Goal: Information Seeking & Learning: Learn about a topic

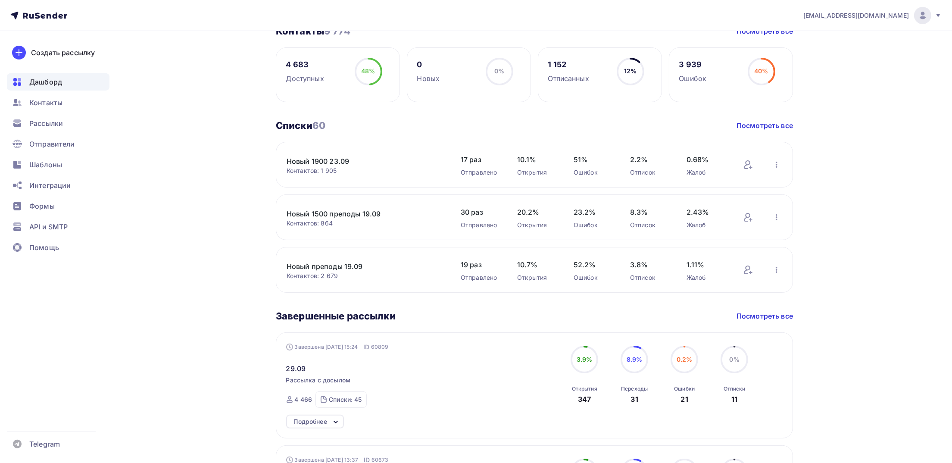
scroll to position [129, 0]
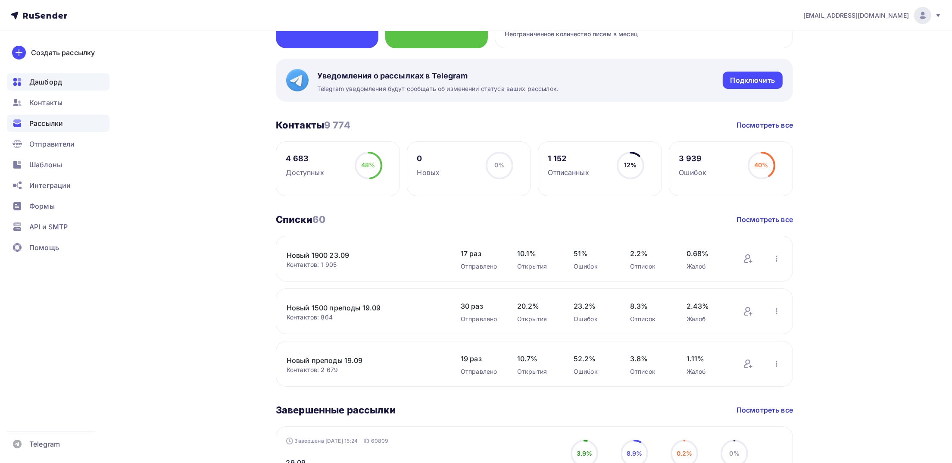
click at [35, 118] on div "Рассылки" at bounding box center [58, 123] width 103 height 17
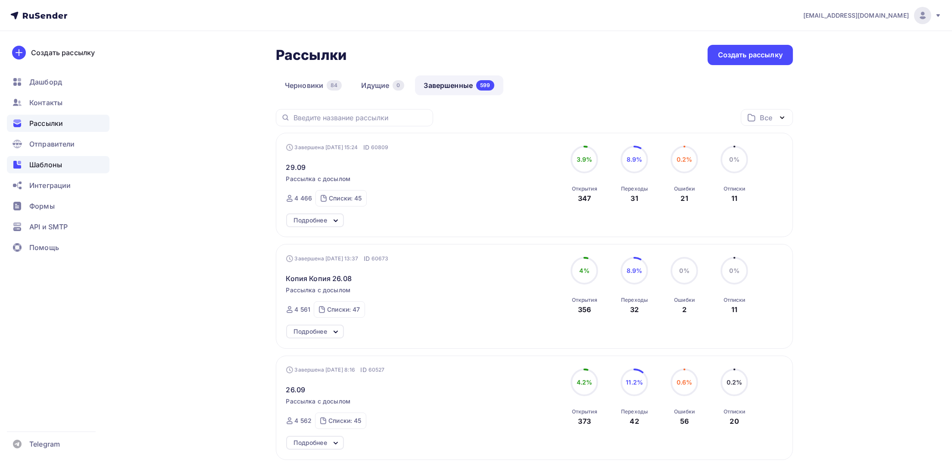
click at [51, 162] on span "Шаблоны" at bounding box center [45, 165] width 33 height 10
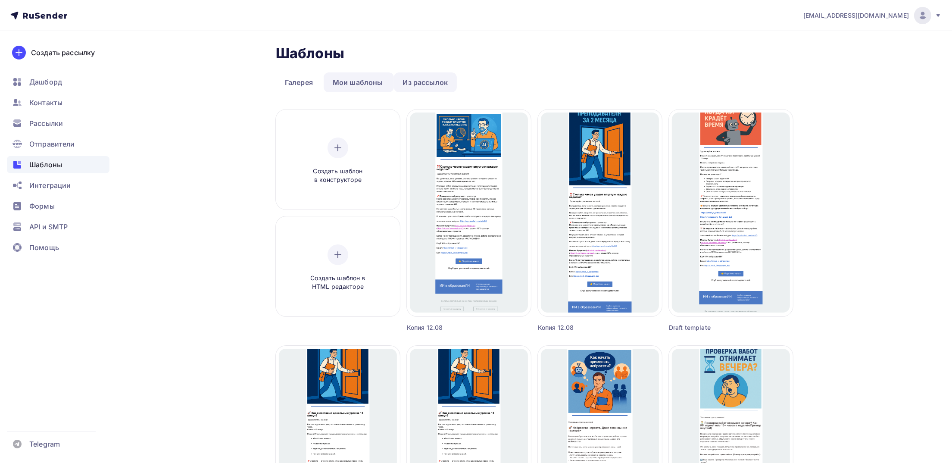
click at [418, 81] on link "Из рассылок" at bounding box center [425, 82] width 63 height 20
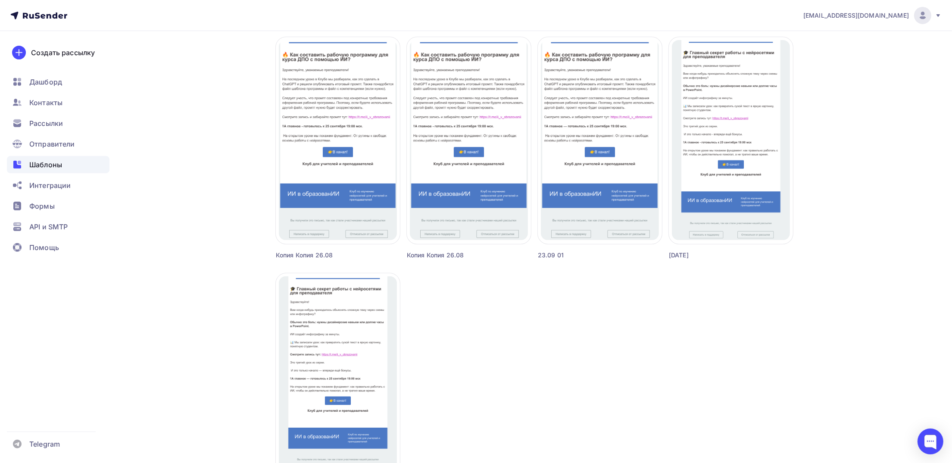
scroll to position [674, 0]
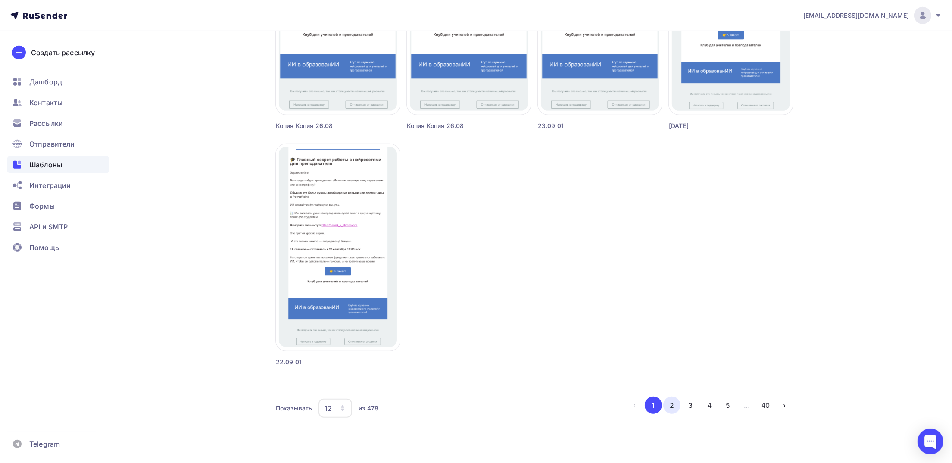
click at [675, 408] on button "2" at bounding box center [672, 405] width 17 height 17
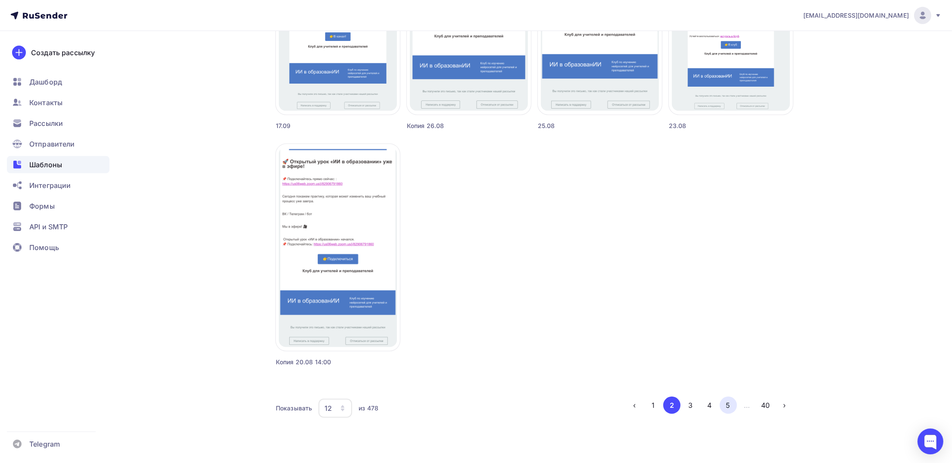
click at [723, 405] on button "5" at bounding box center [728, 405] width 17 height 17
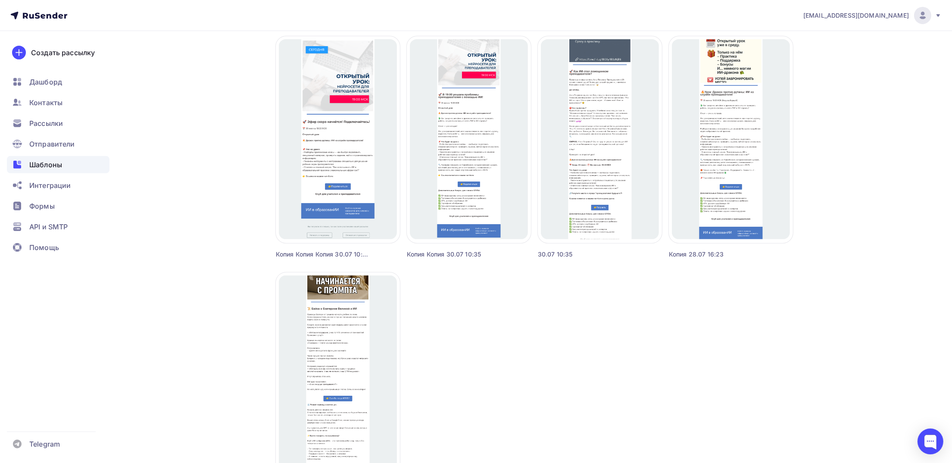
scroll to position [545, 0]
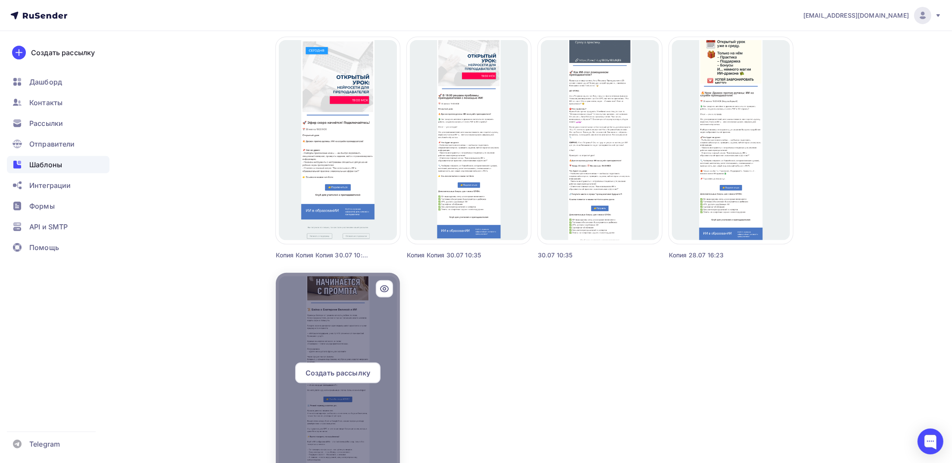
click at [333, 320] on div at bounding box center [338, 376] width 124 height 207
click at [351, 320] on div at bounding box center [338, 376] width 124 height 207
click at [357, 342] on div at bounding box center [338, 376] width 124 height 207
click at [359, 342] on div at bounding box center [338, 376] width 124 height 207
click at [384, 289] on icon at bounding box center [384, 289] width 3 height 3
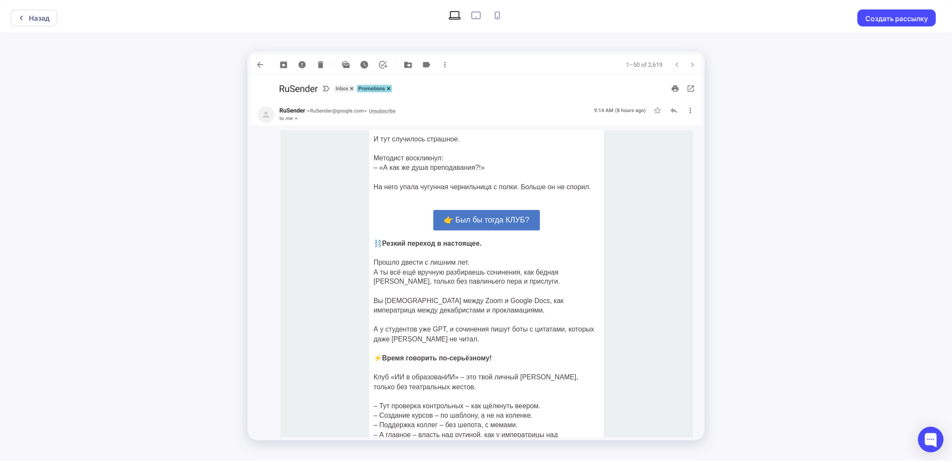
scroll to position [776, 0]
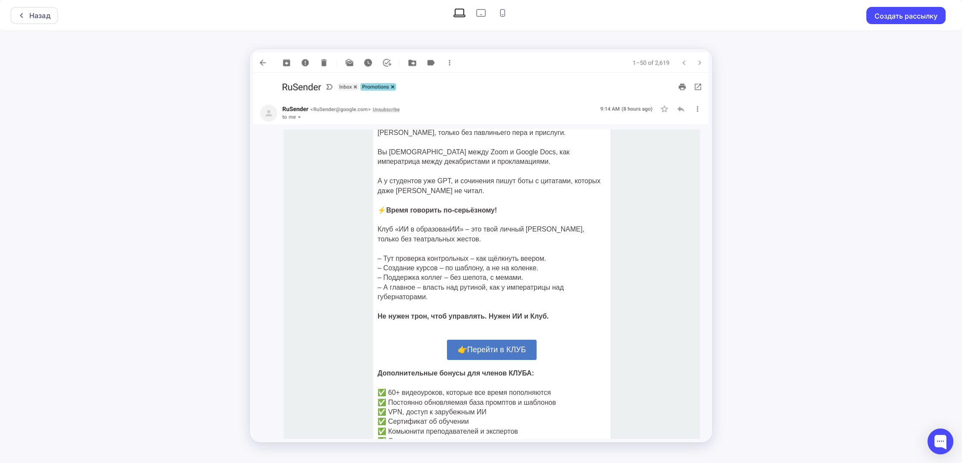
click at [262, 68] on img at bounding box center [481, 63] width 455 height 20
click at [699, 62] on img at bounding box center [481, 63] width 455 height 20
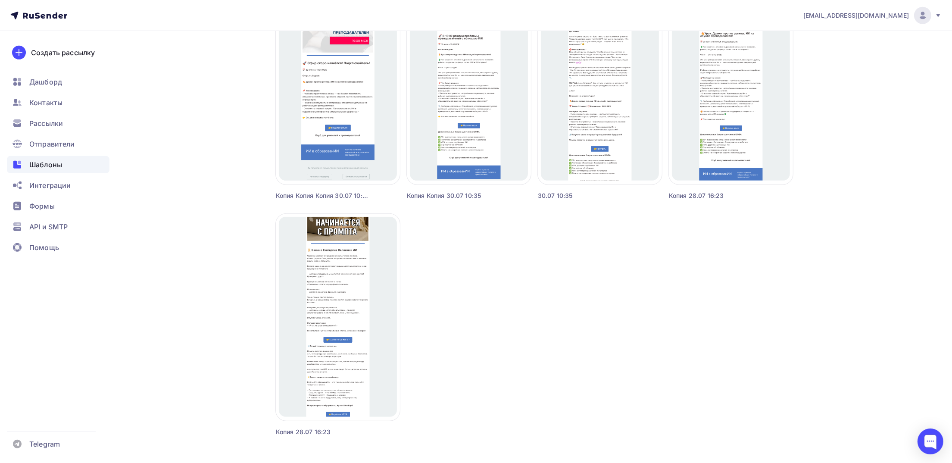
scroll to position [674, 0]
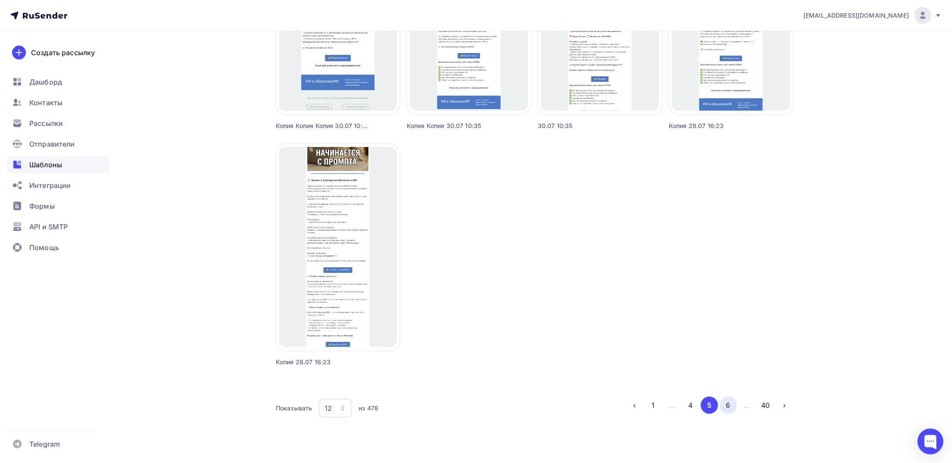
click at [734, 405] on button "6" at bounding box center [728, 405] width 17 height 17
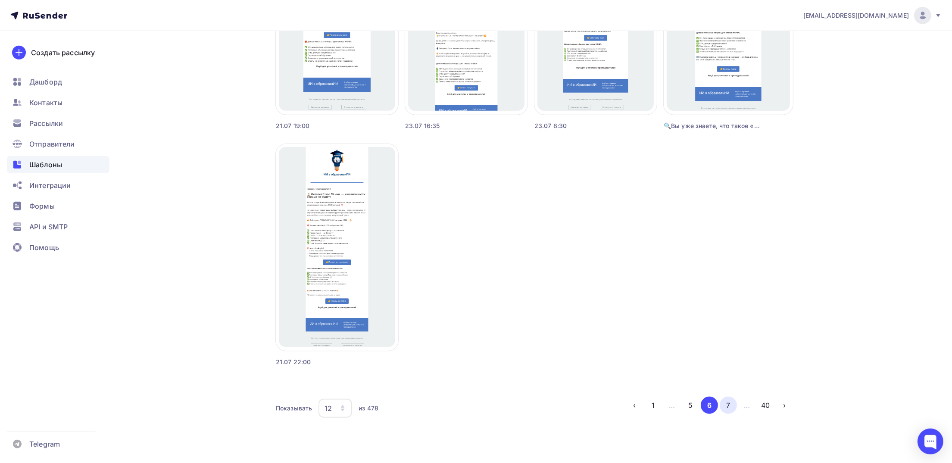
click at [725, 402] on button "7" at bounding box center [728, 405] width 17 height 17
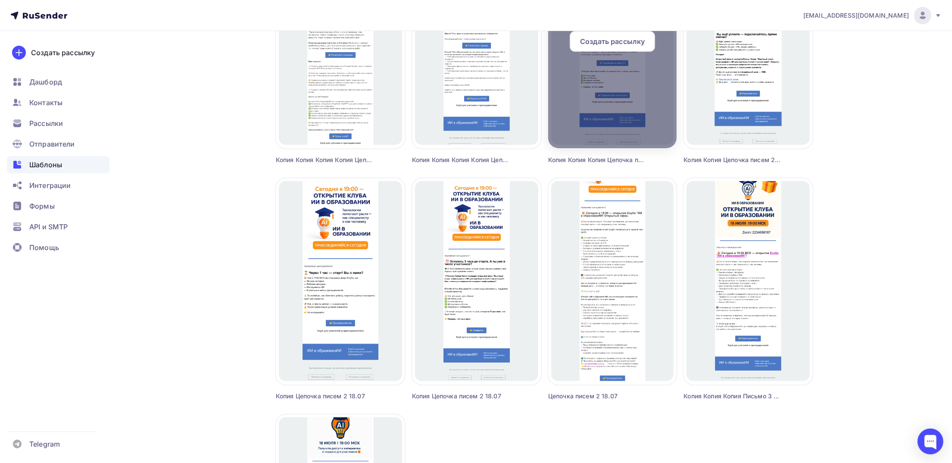
scroll to position [286, 0]
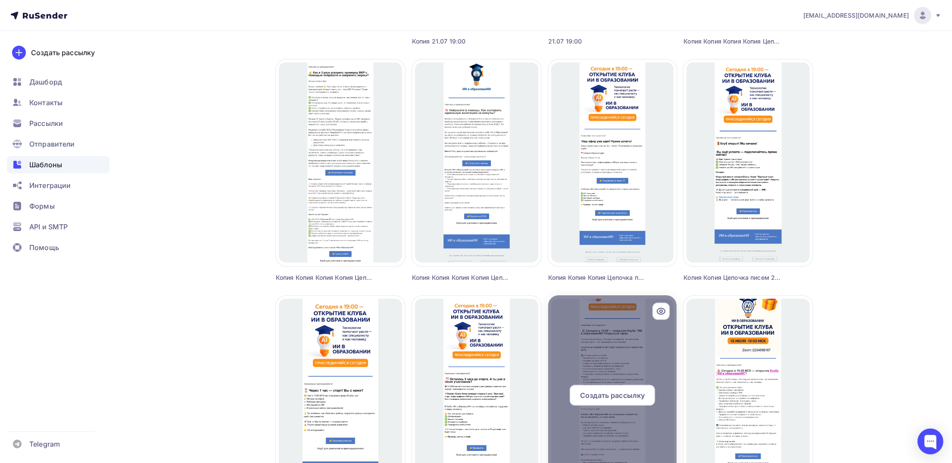
click at [619, 342] on div at bounding box center [612, 398] width 128 height 207
click at [622, 327] on div at bounding box center [612, 398] width 128 height 207
click at [664, 309] on icon at bounding box center [661, 311] width 10 height 10
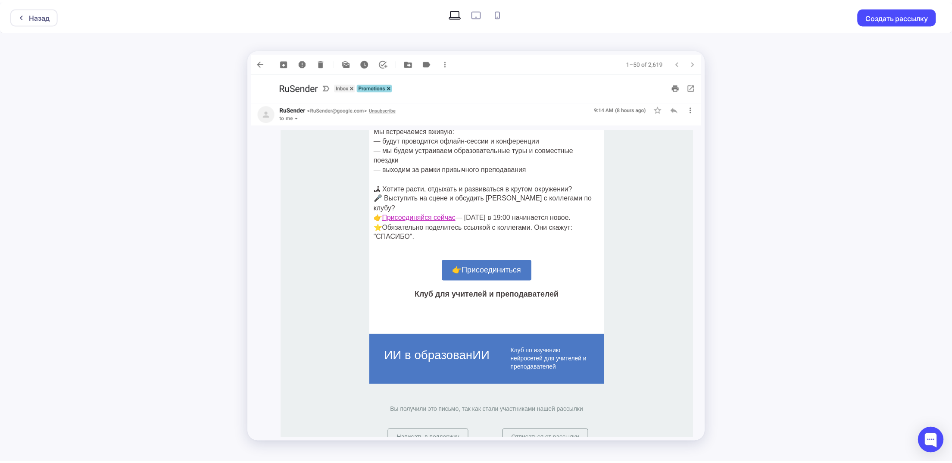
scroll to position [754, 0]
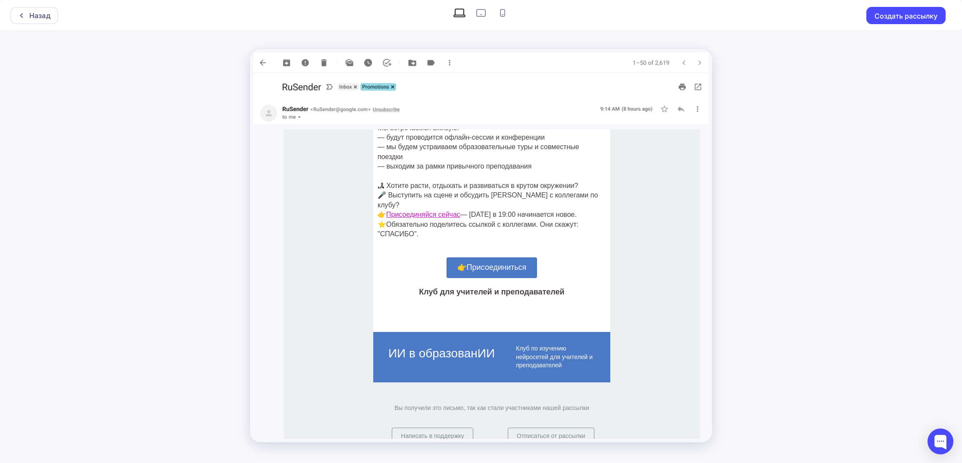
click at [700, 66] on img at bounding box center [481, 63] width 455 height 20
click at [699, 60] on img at bounding box center [481, 63] width 455 height 20
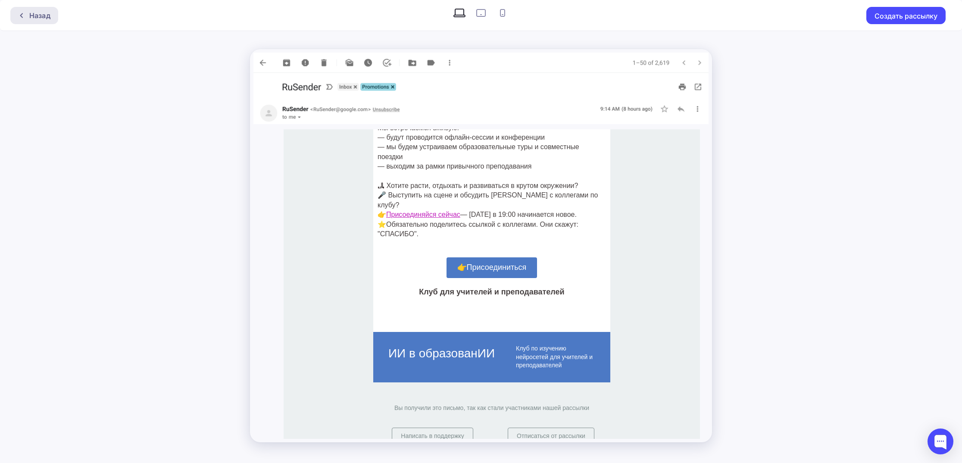
click at [27, 17] on div at bounding box center [23, 15] width 11 height 7
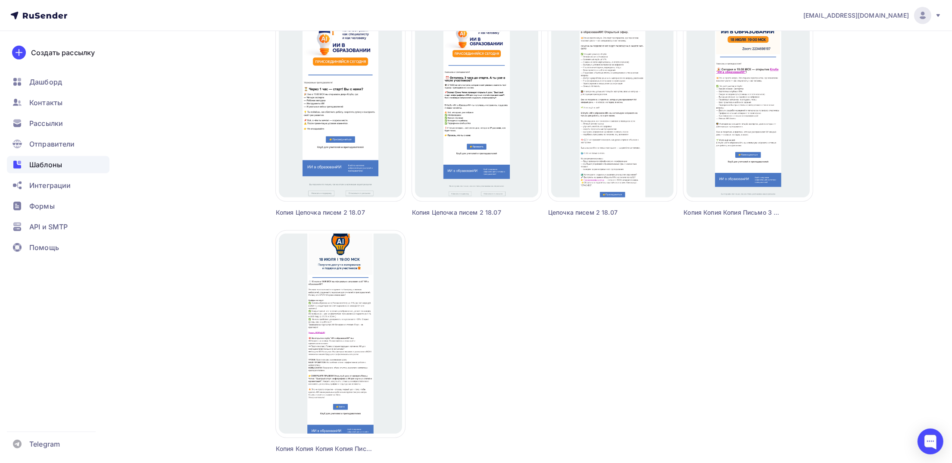
scroll to position [674, 0]
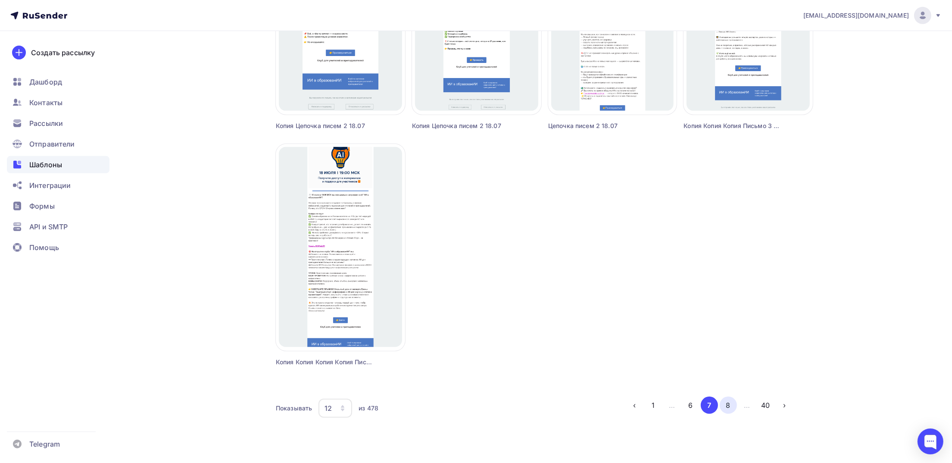
click at [733, 402] on button "8" at bounding box center [728, 405] width 17 height 17
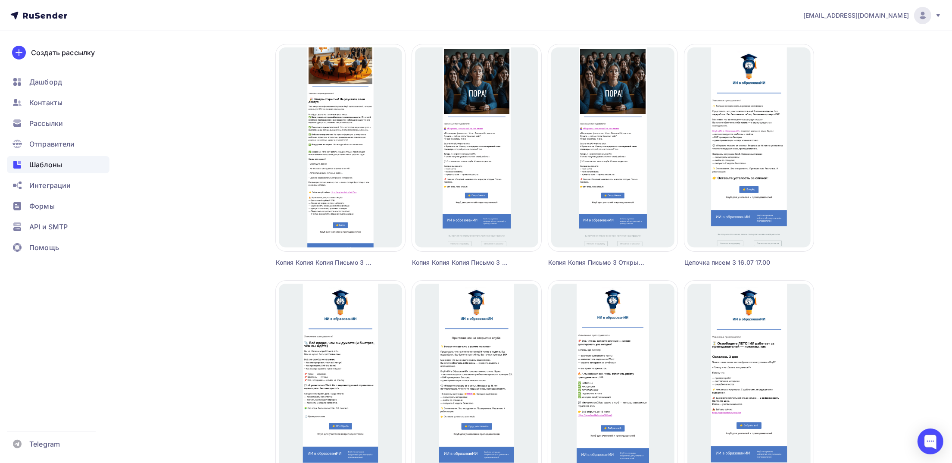
scroll to position [286, 0]
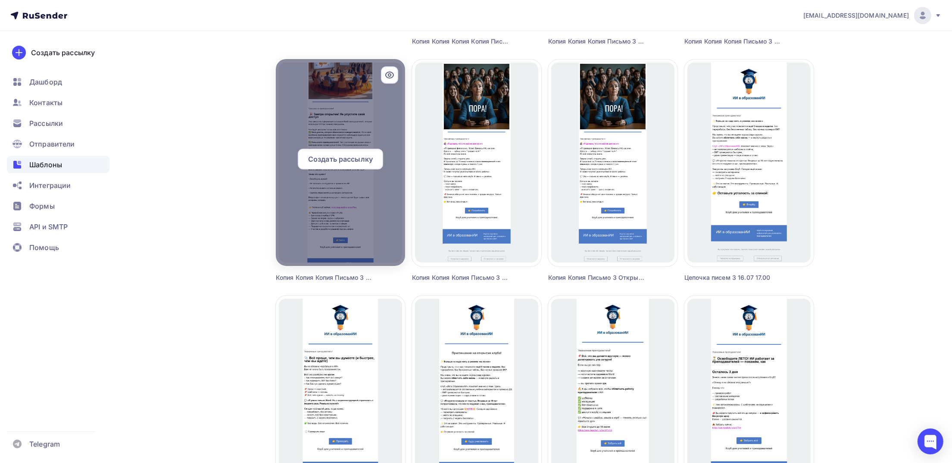
click at [368, 187] on div at bounding box center [340, 162] width 129 height 207
click at [338, 100] on div at bounding box center [340, 162] width 129 height 207
click at [372, 99] on div at bounding box center [340, 162] width 129 height 207
click at [389, 71] on icon at bounding box center [390, 75] width 10 height 10
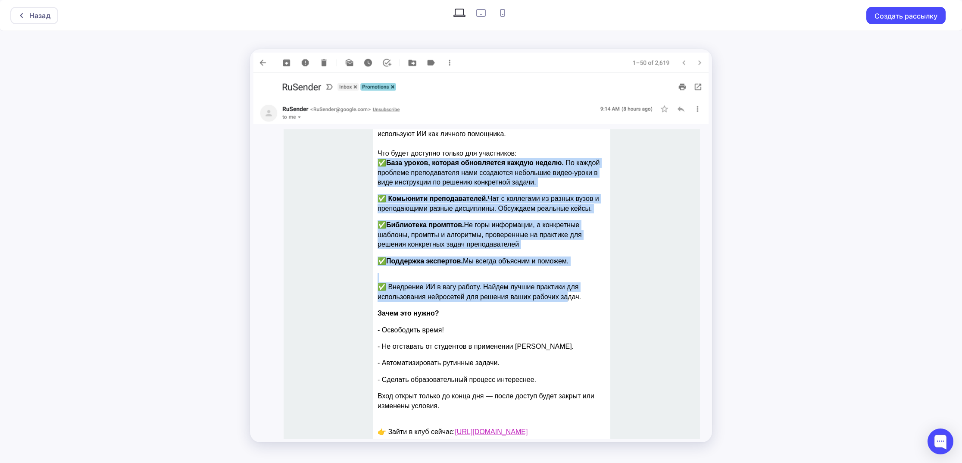
scroll to position [323, 0]
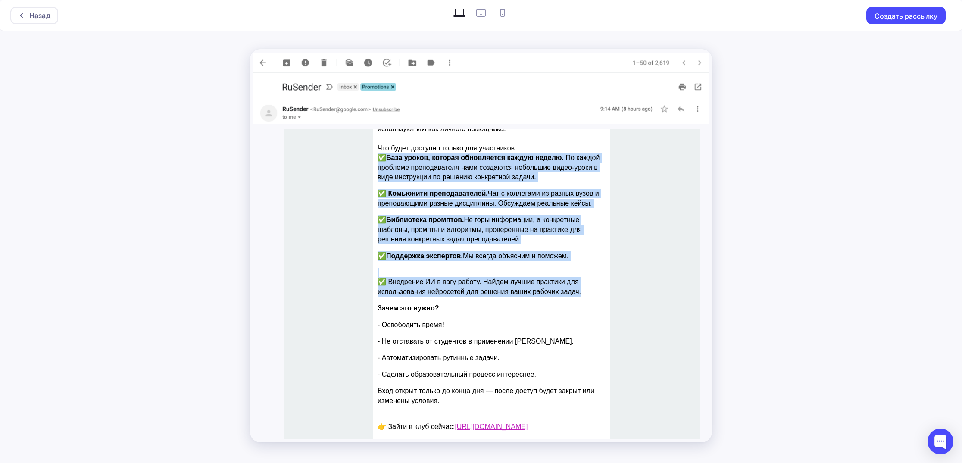
drag, startPoint x: 376, startPoint y: 222, endPoint x: 583, endPoint y: 294, distance: 219.7
click at [584, 294] on div "Уважаемые преподаватели! 🎉 [DATE] открытие! Не упустите свой доступ Уже [DATE] …" at bounding box center [492, 292] width 229 height 467
copy div "✅ Lore ipsumd, sitamet consectetur adipis elitse. Do eiusmo temporin utlaboreet…"
